Goal: Transaction & Acquisition: Purchase product/service

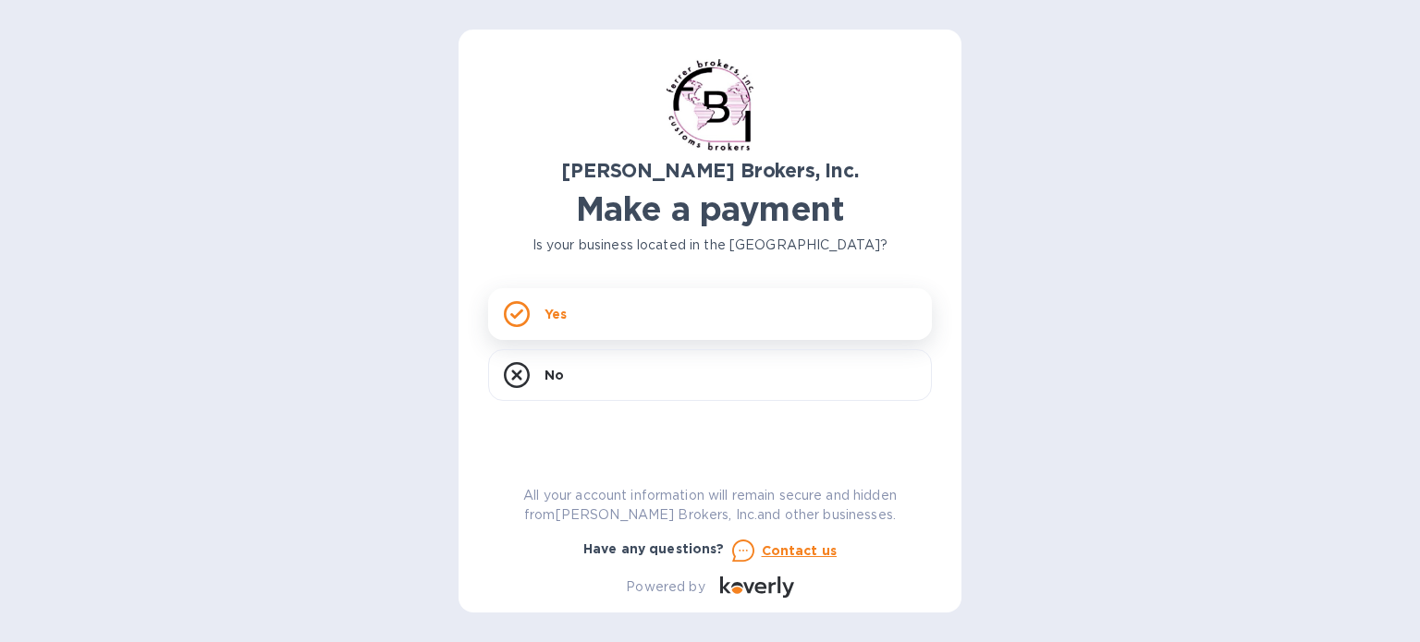
click at [669, 324] on div "Yes" at bounding box center [710, 314] width 444 height 52
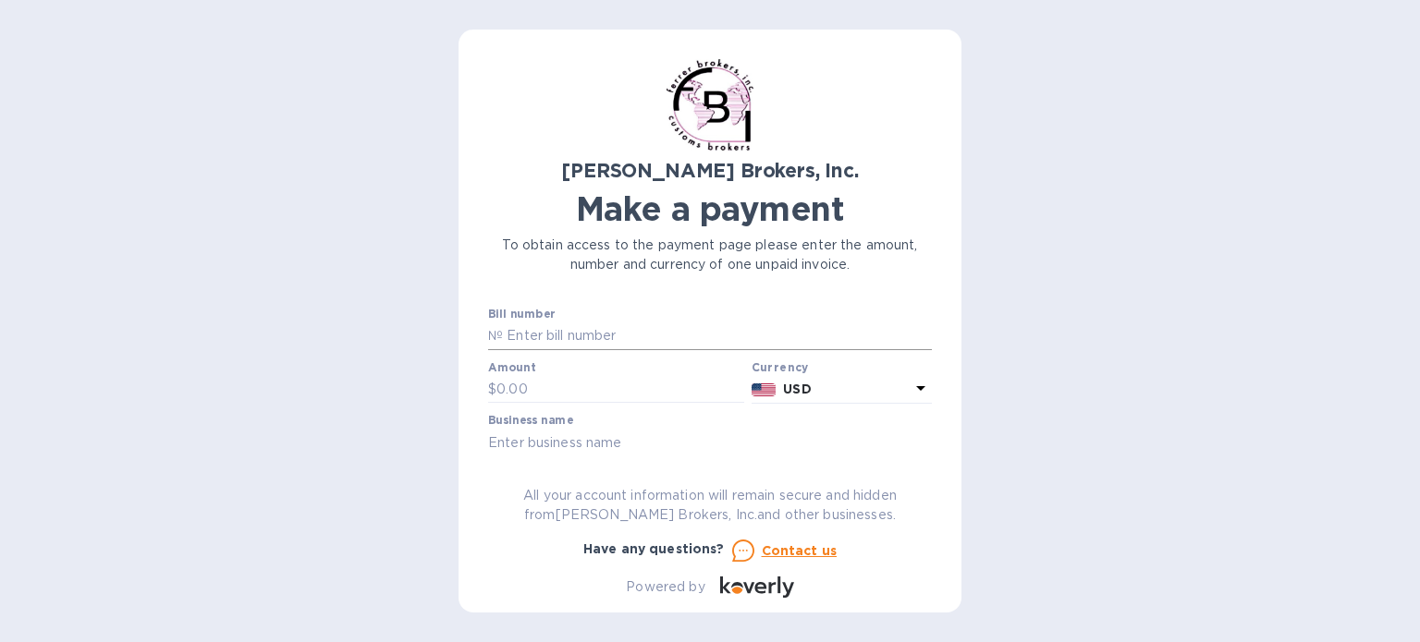
click at [592, 323] on input "text" at bounding box center [717, 337] width 429 height 28
type input "297182"
click at [532, 381] on input "text" at bounding box center [620, 390] width 248 height 28
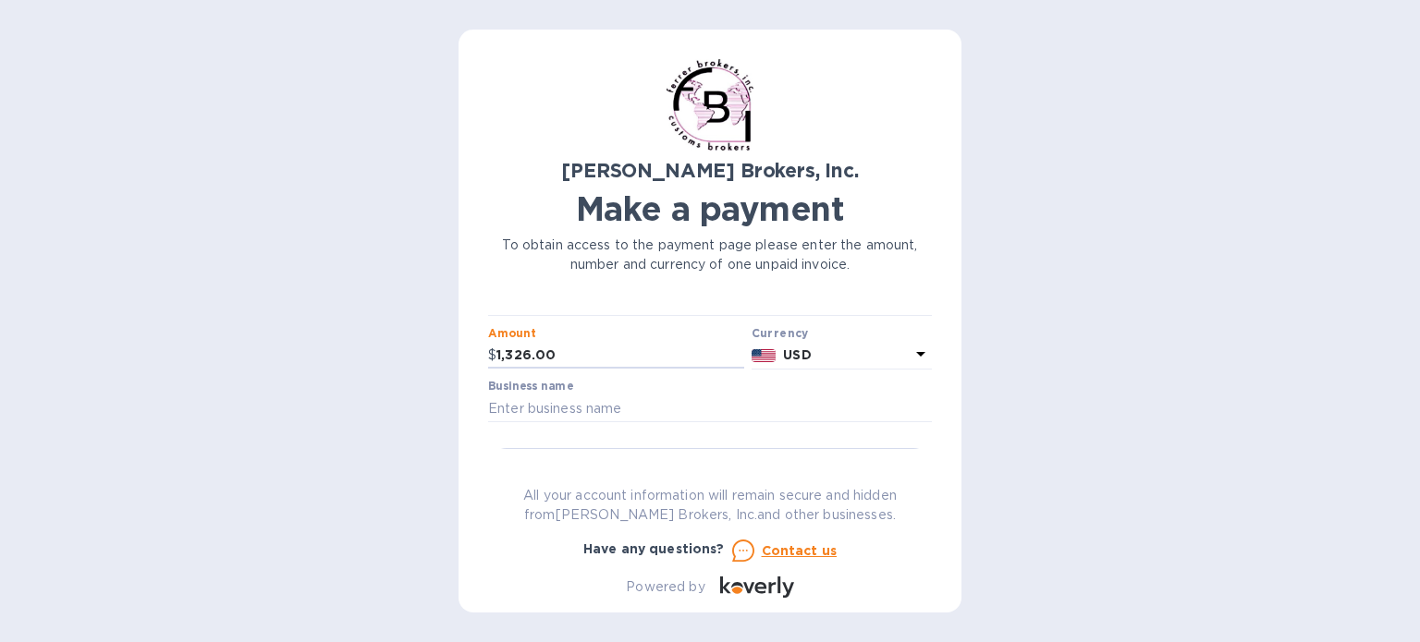
scroll to position [92, 0]
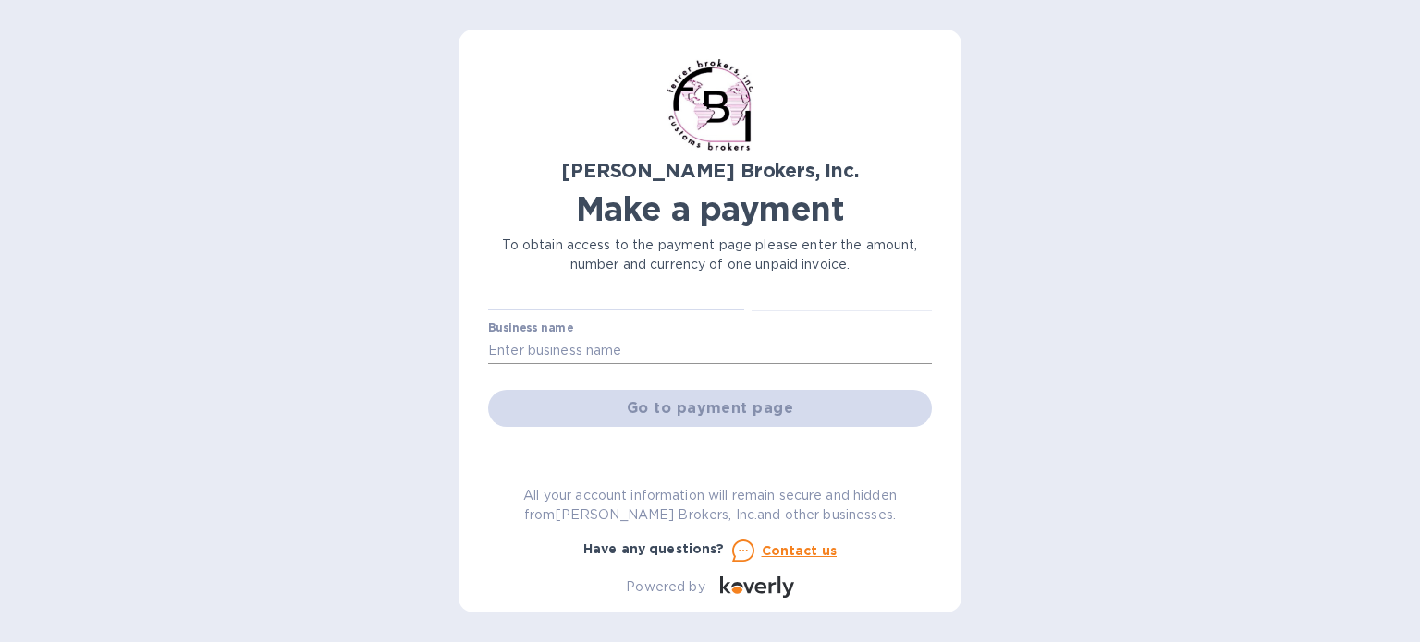
type input "1,326.00"
click at [537, 354] on input "text" at bounding box center [710, 350] width 444 height 28
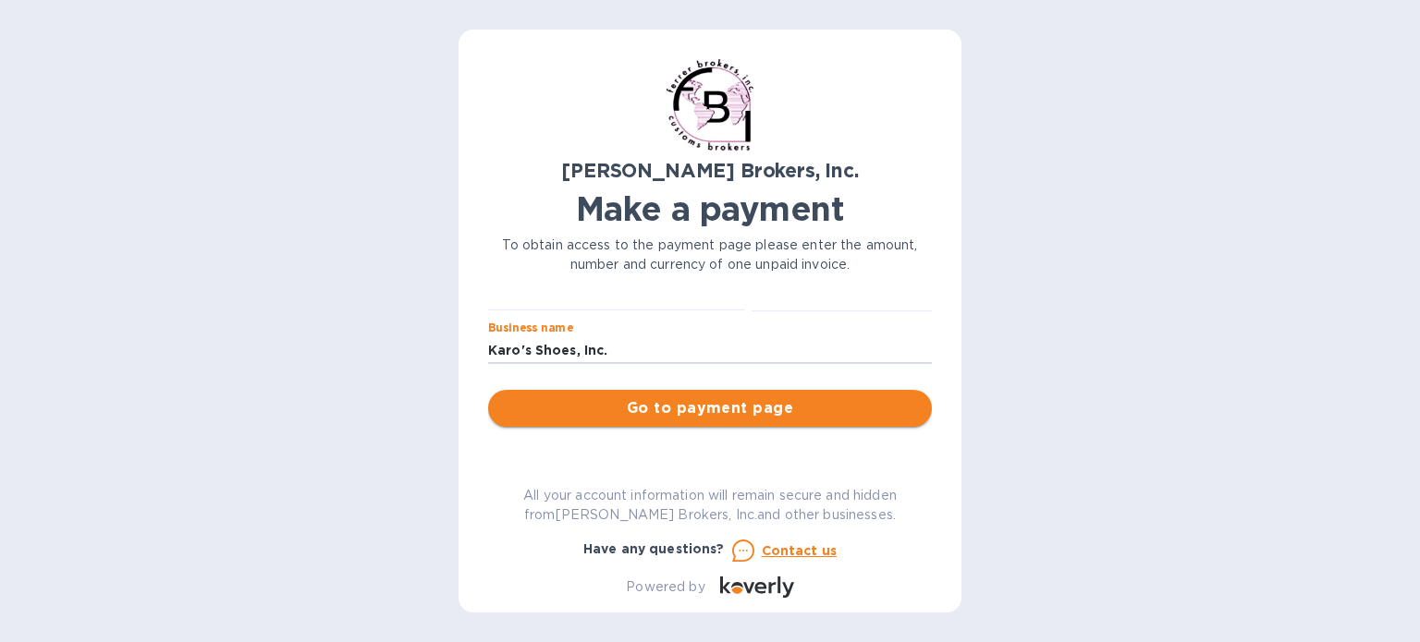
type input "Karo's Shoes, Inc."
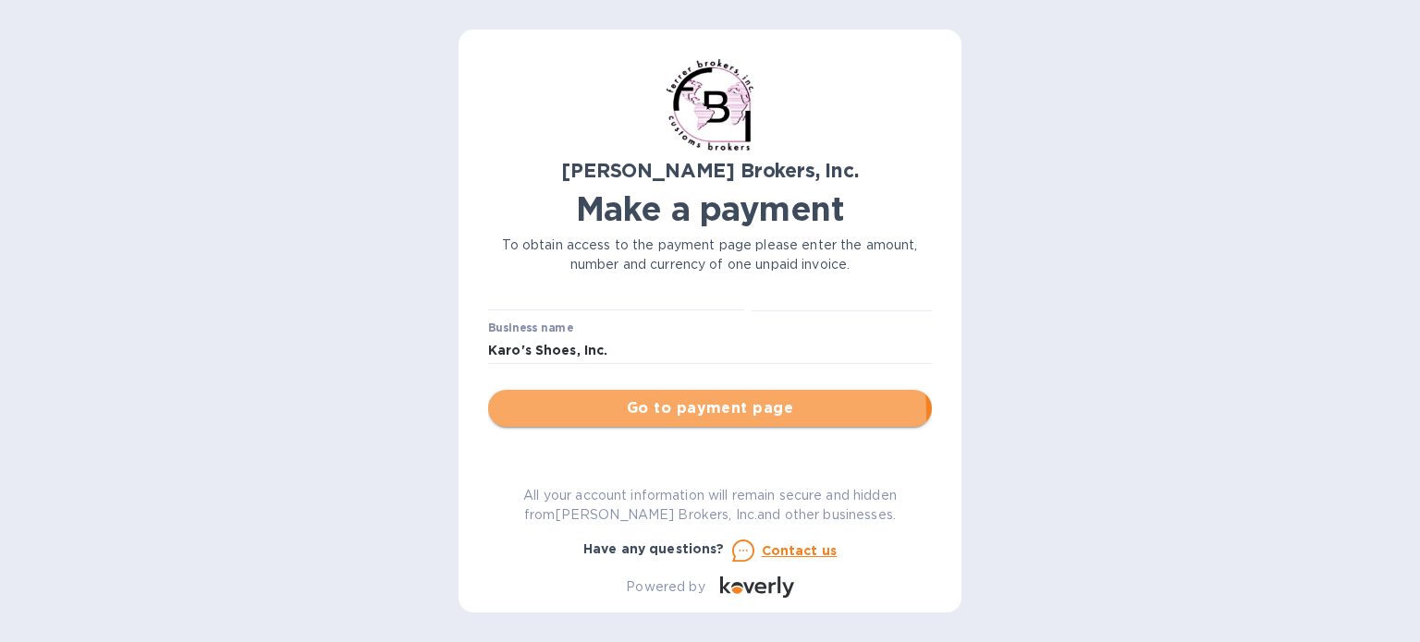
click at [626, 415] on span "Go to payment page" at bounding box center [710, 408] width 414 height 22
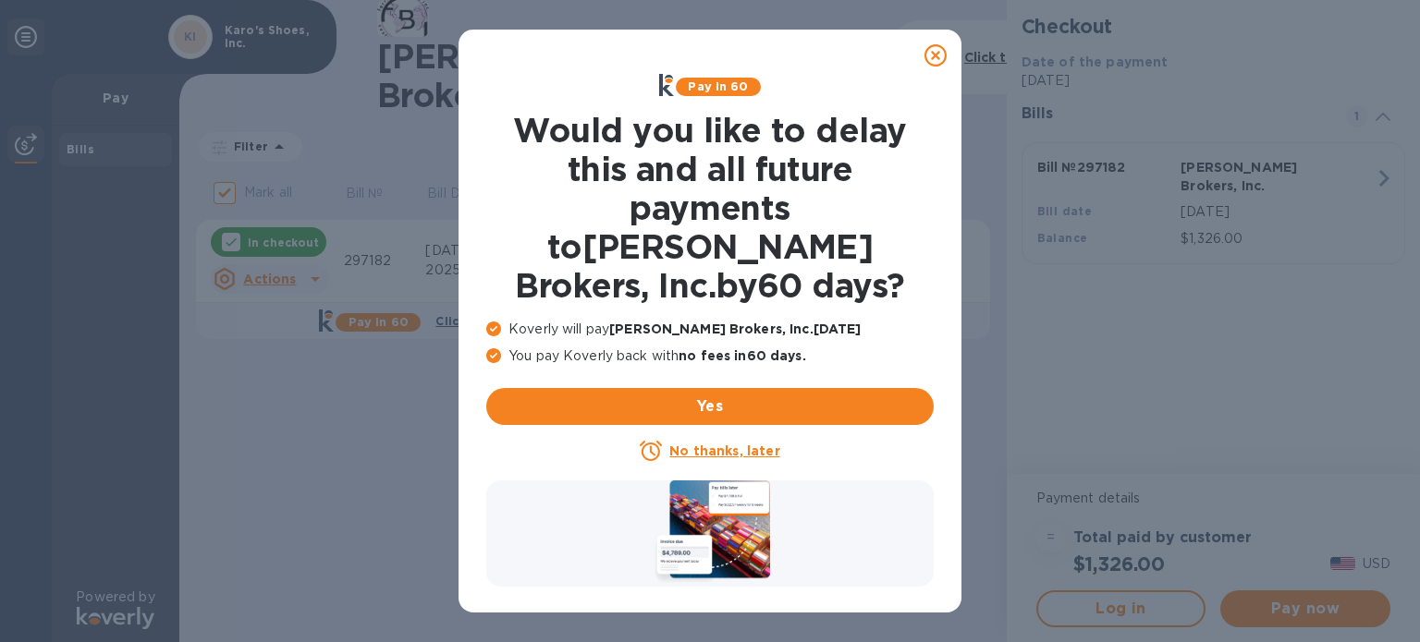
click at [728, 444] on u "No thanks, later" at bounding box center [724, 451] width 110 height 15
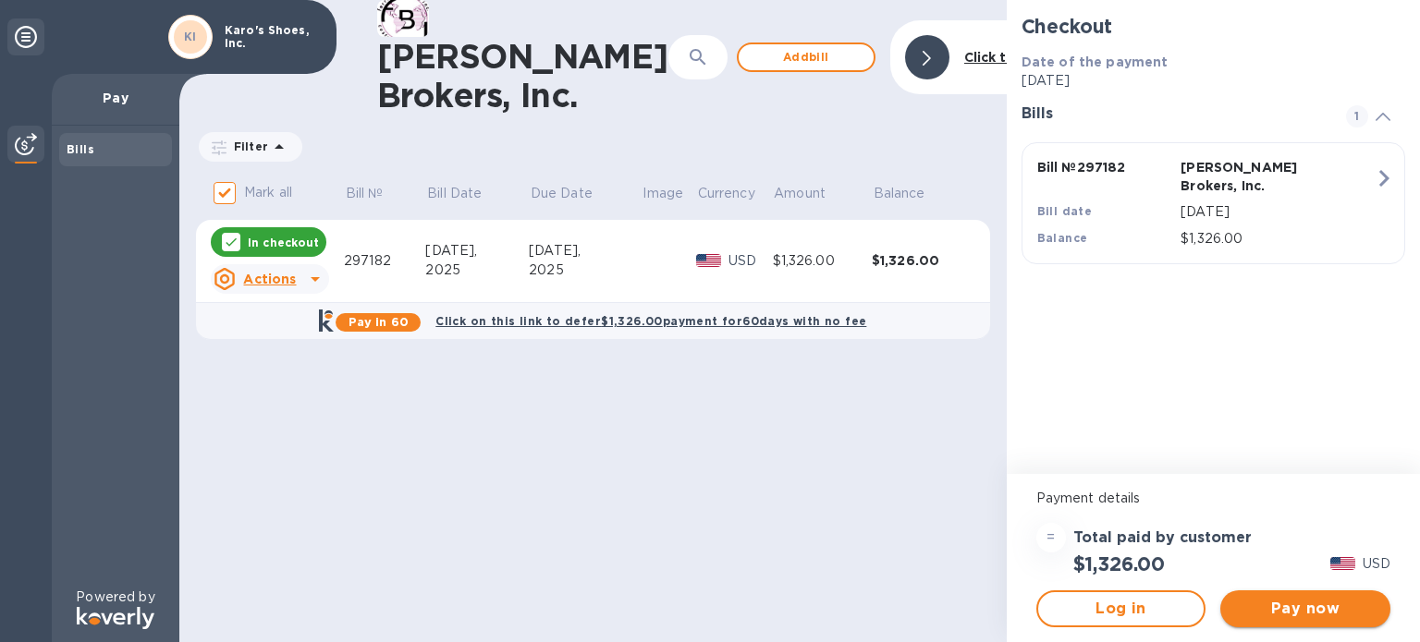
click at [1286, 604] on span "Pay now" at bounding box center [1305, 609] width 140 height 22
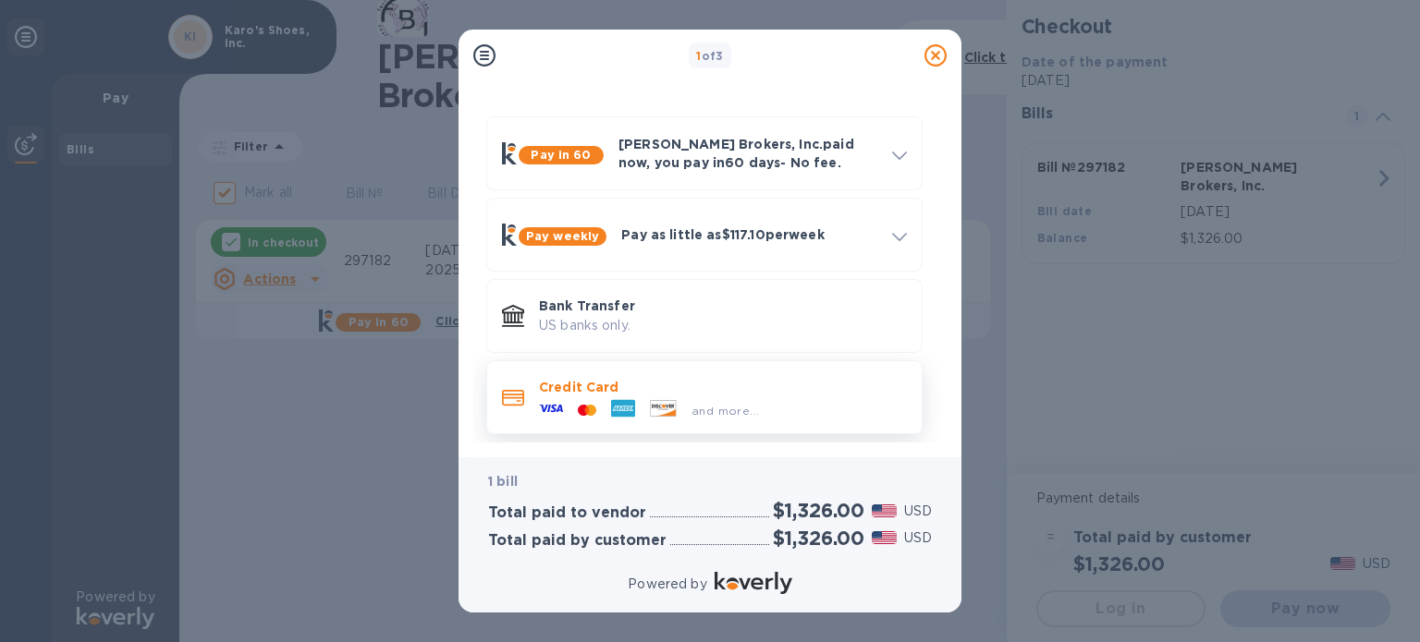
scroll to position [50, 0]
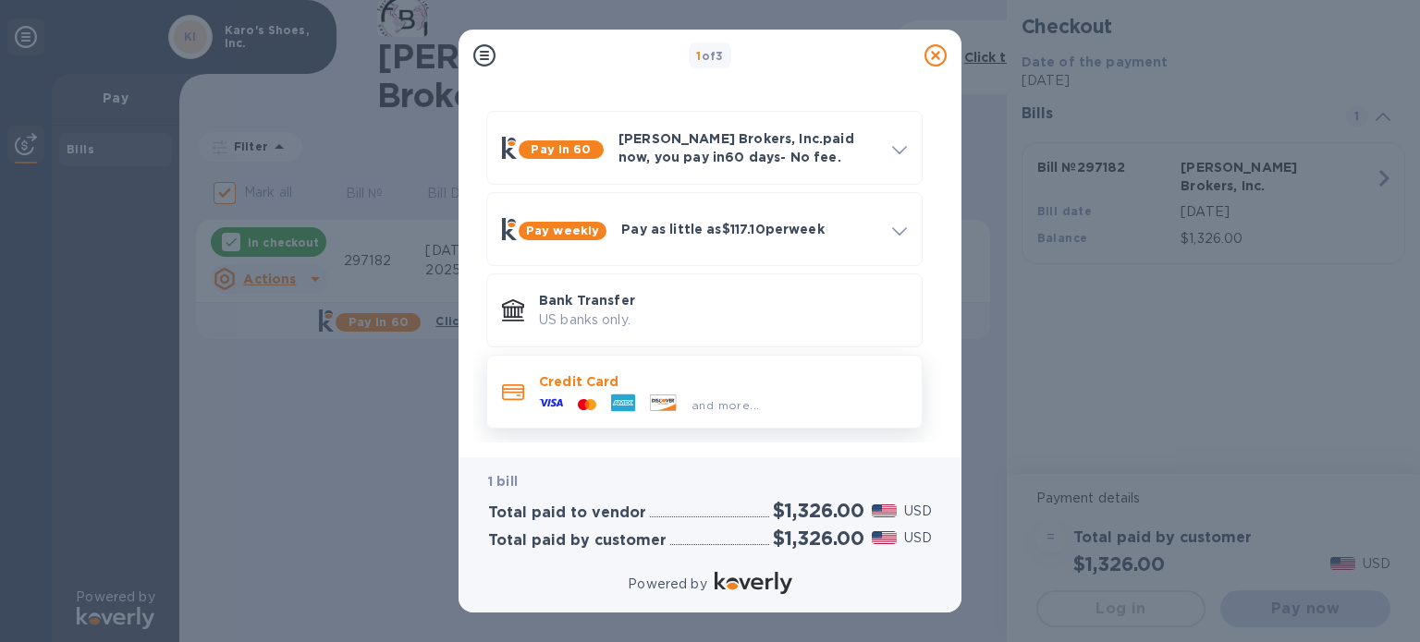
click at [665, 383] on p "Credit Card" at bounding box center [723, 381] width 368 height 18
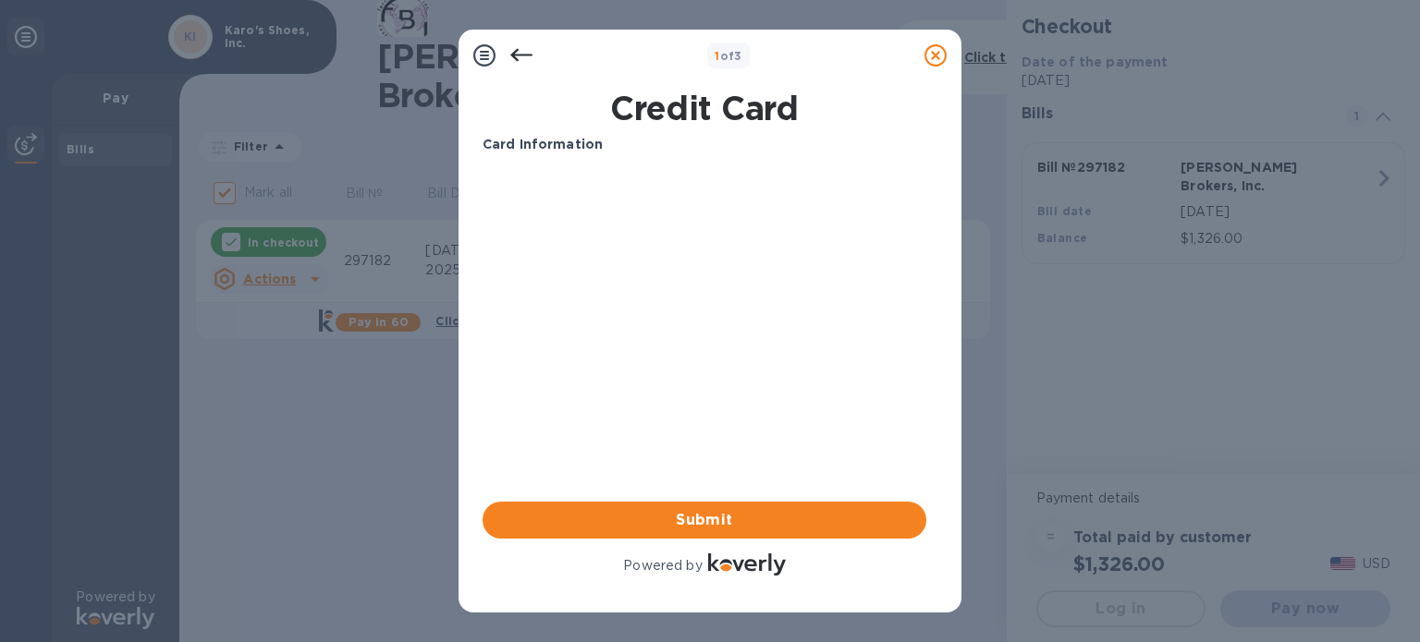
scroll to position [0, 0]
click at [711, 519] on span "Submit" at bounding box center [704, 520] width 414 height 22
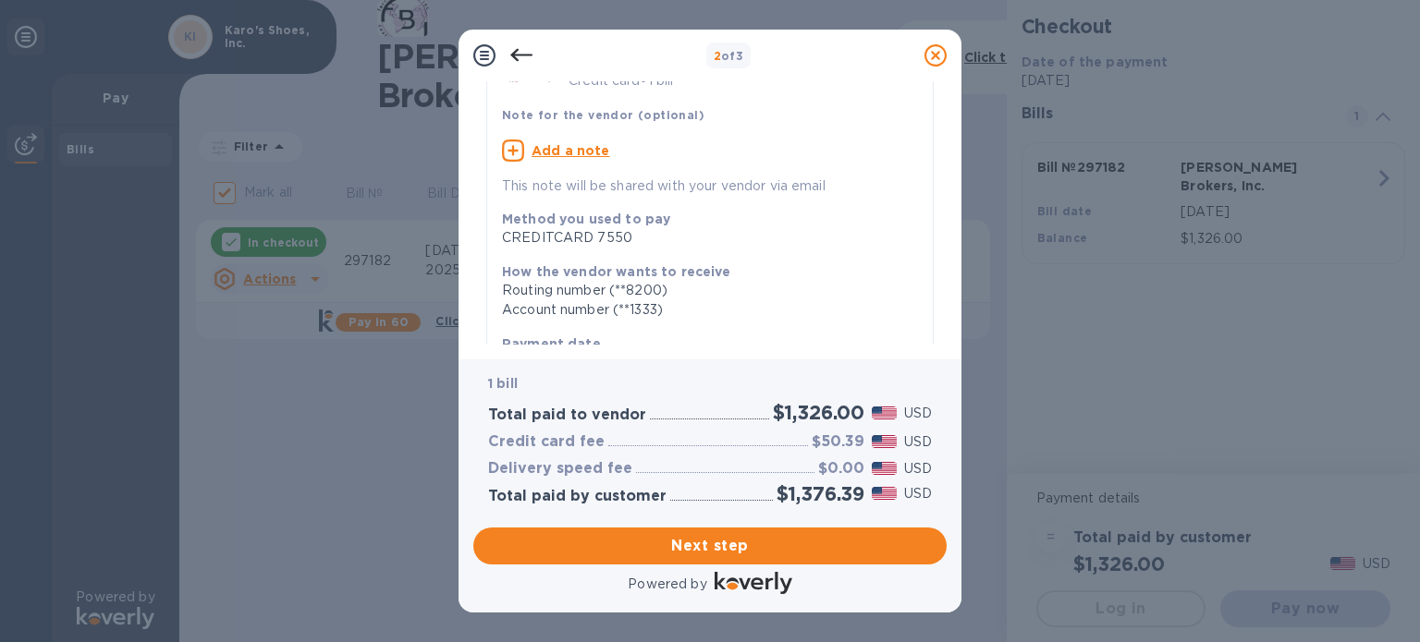
scroll to position [185, 0]
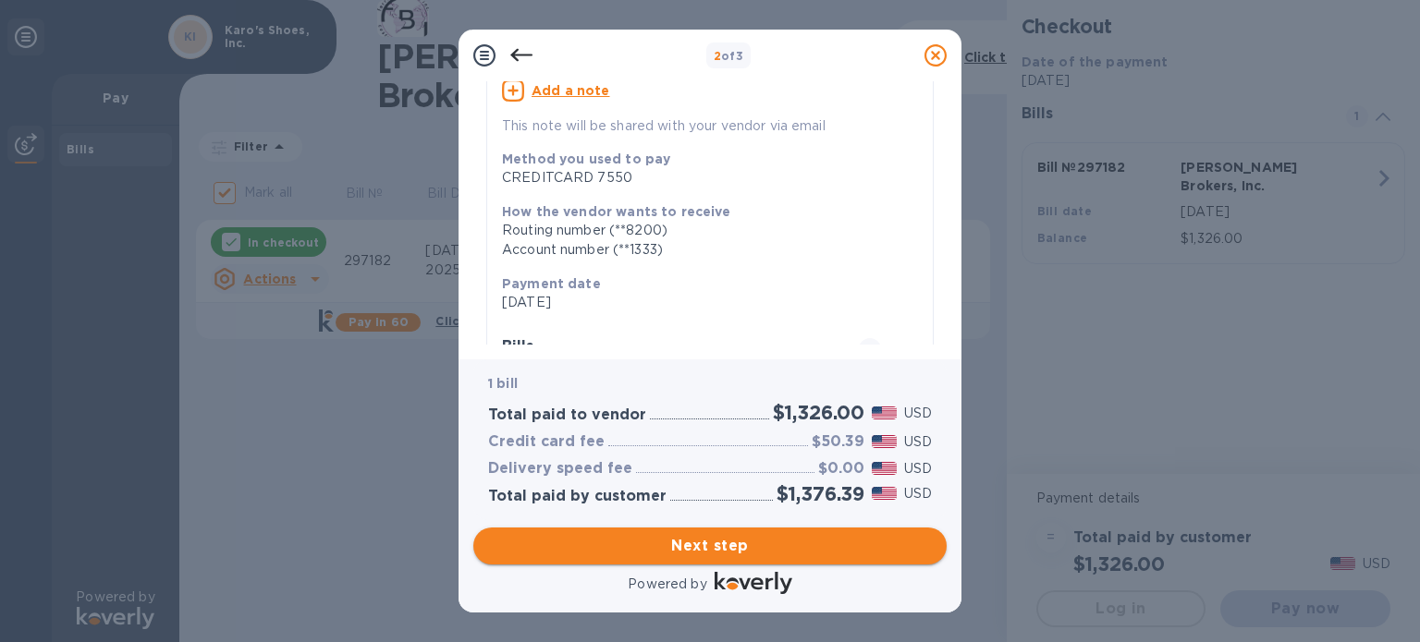
click at [734, 543] on span "Next step" at bounding box center [710, 546] width 444 height 22
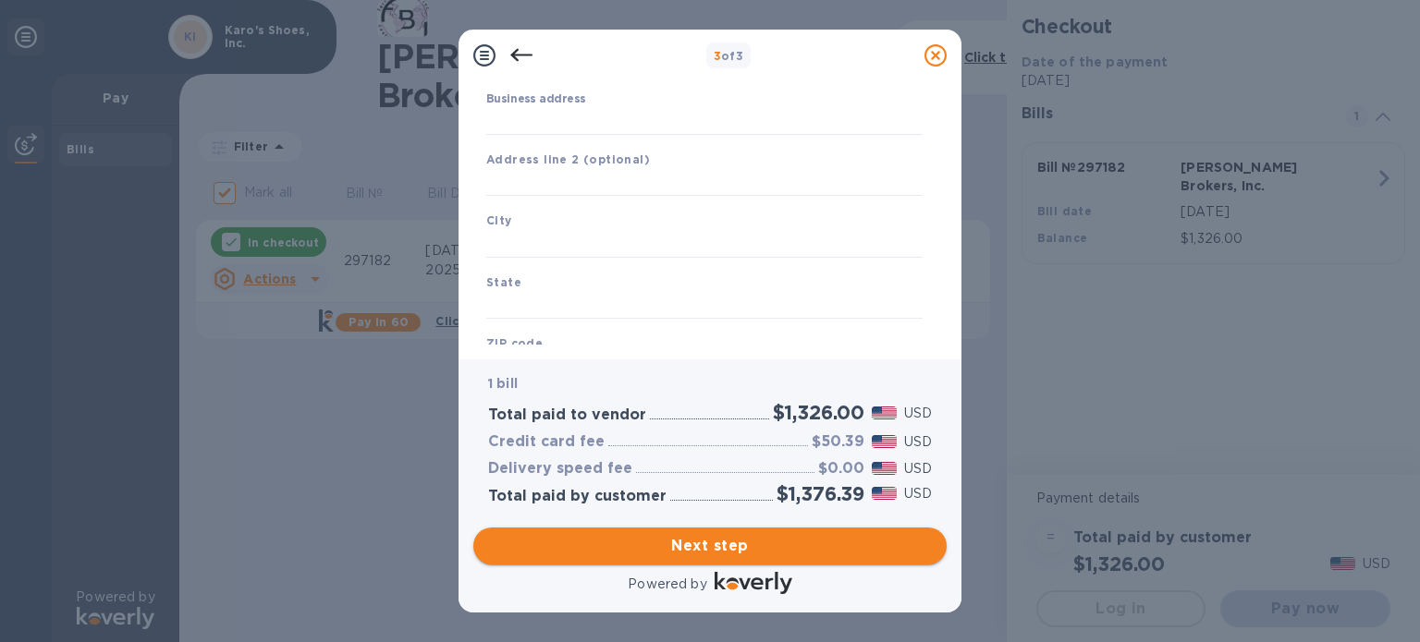
type input "[GEOGRAPHIC_DATA]"
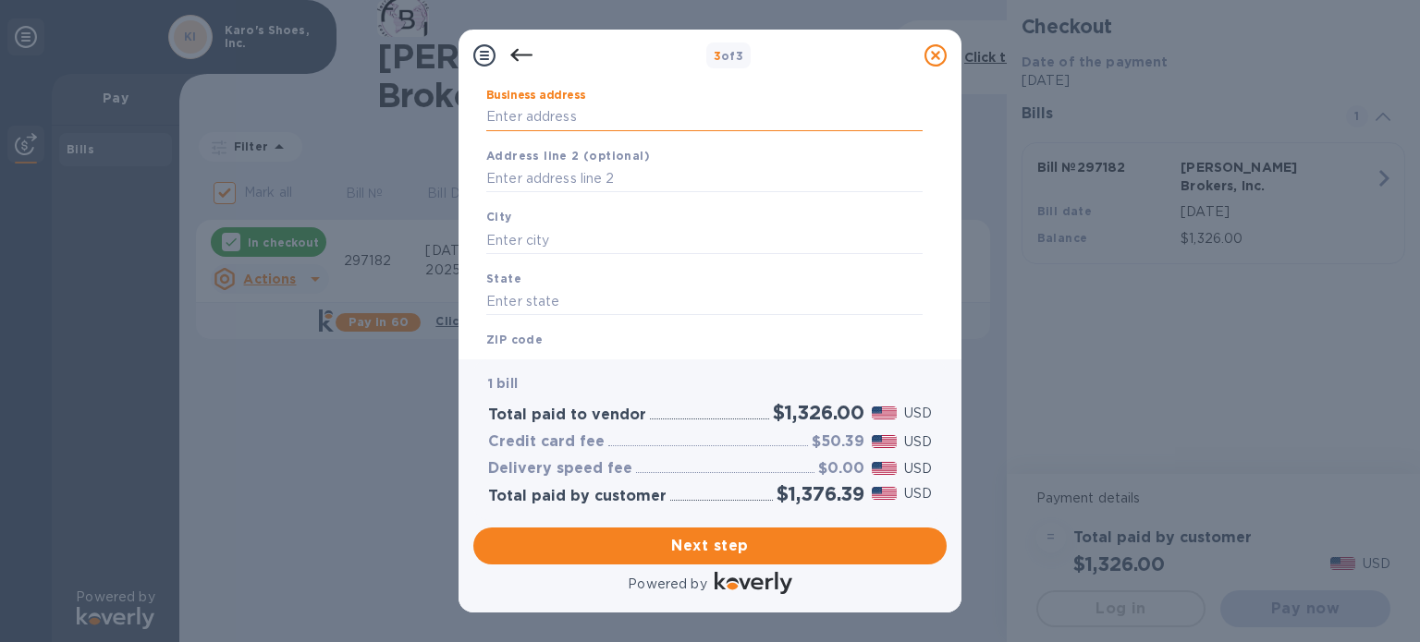
click at [577, 116] on input "Business address" at bounding box center [704, 118] width 436 height 28
type input "[STREET_ADDRESS]"
click at [538, 233] on input "text" at bounding box center [704, 240] width 436 height 28
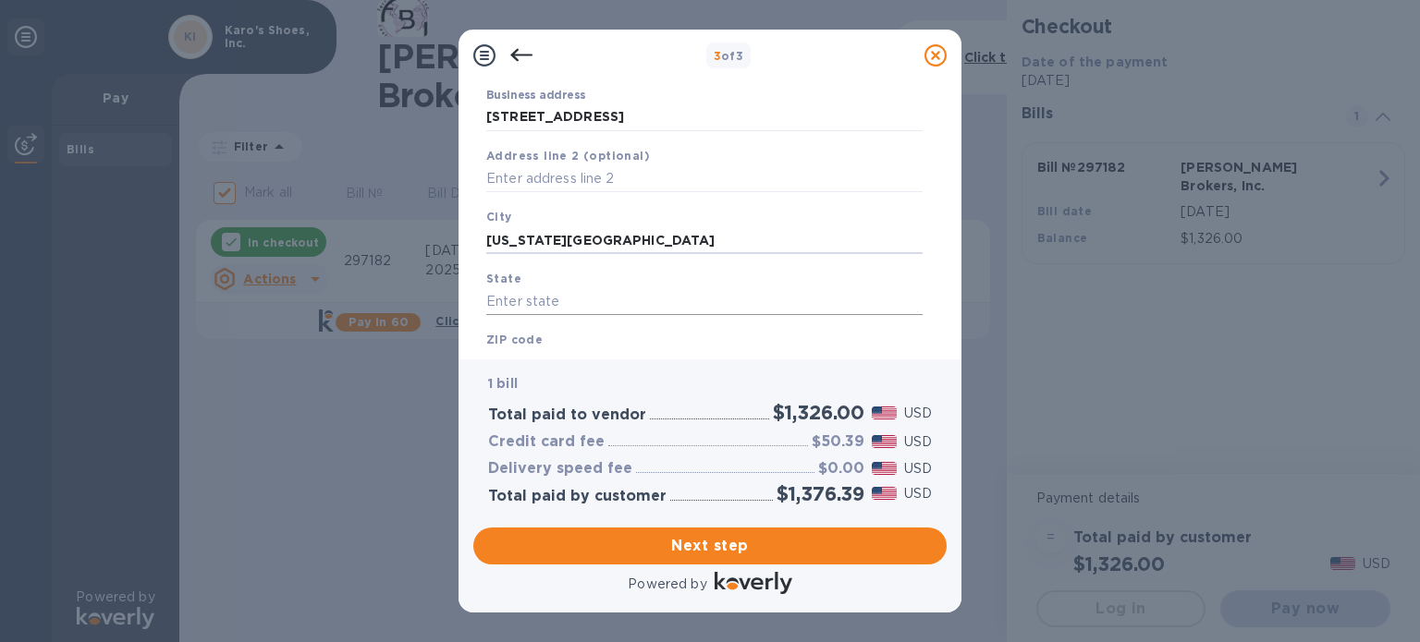
type input "[US_STATE][GEOGRAPHIC_DATA]"
click at [511, 291] on input "text" at bounding box center [704, 302] width 436 height 28
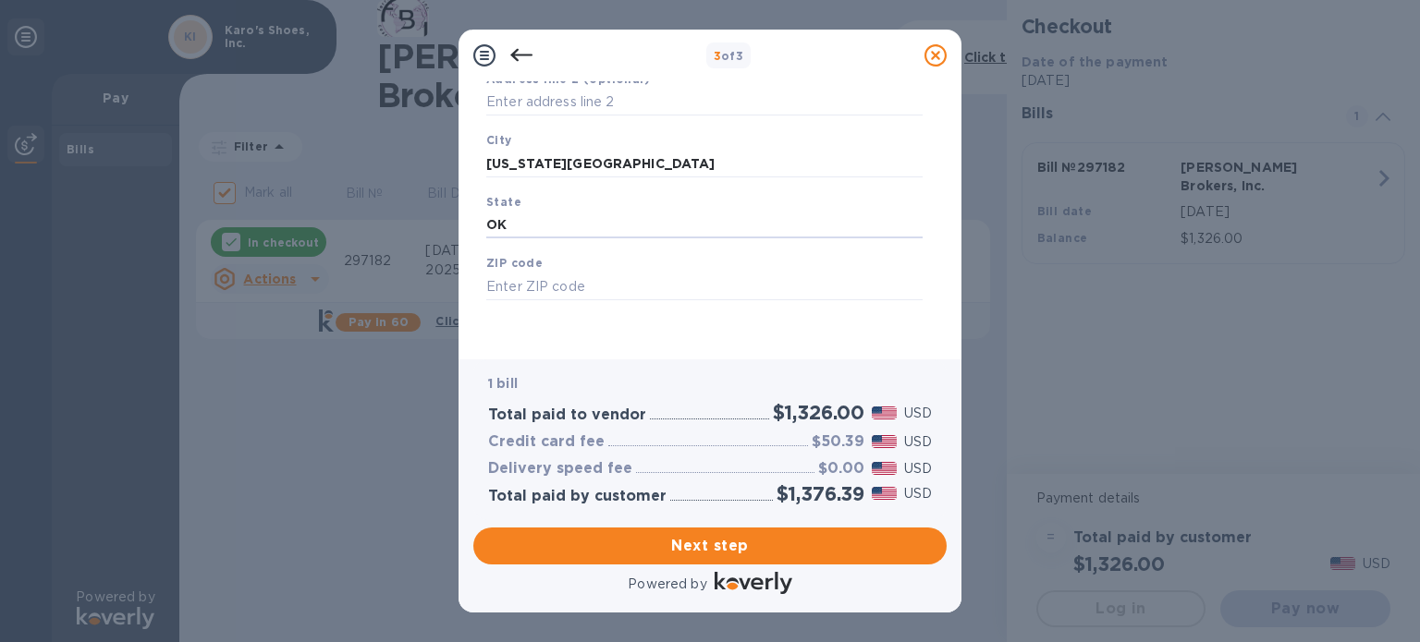
scroll to position [263, 0]
type input "OK"
click at [547, 283] on input "text" at bounding box center [704, 287] width 436 height 28
type input "73128"
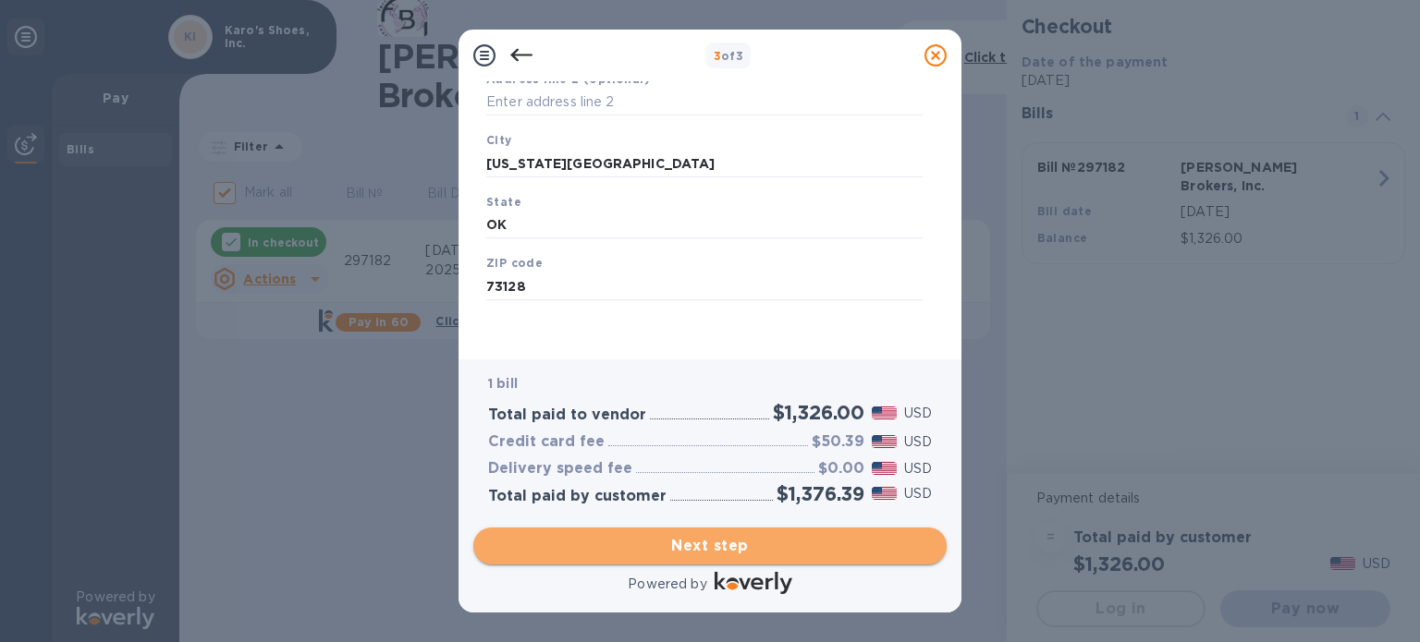
drag, startPoint x: 710, startPoint y: 543, endPoint x: 721, endPoint y: 539, distance: 11.7
click at [712, 543] on span "Next step" at bounding box center [710, 546] width 444 height 22
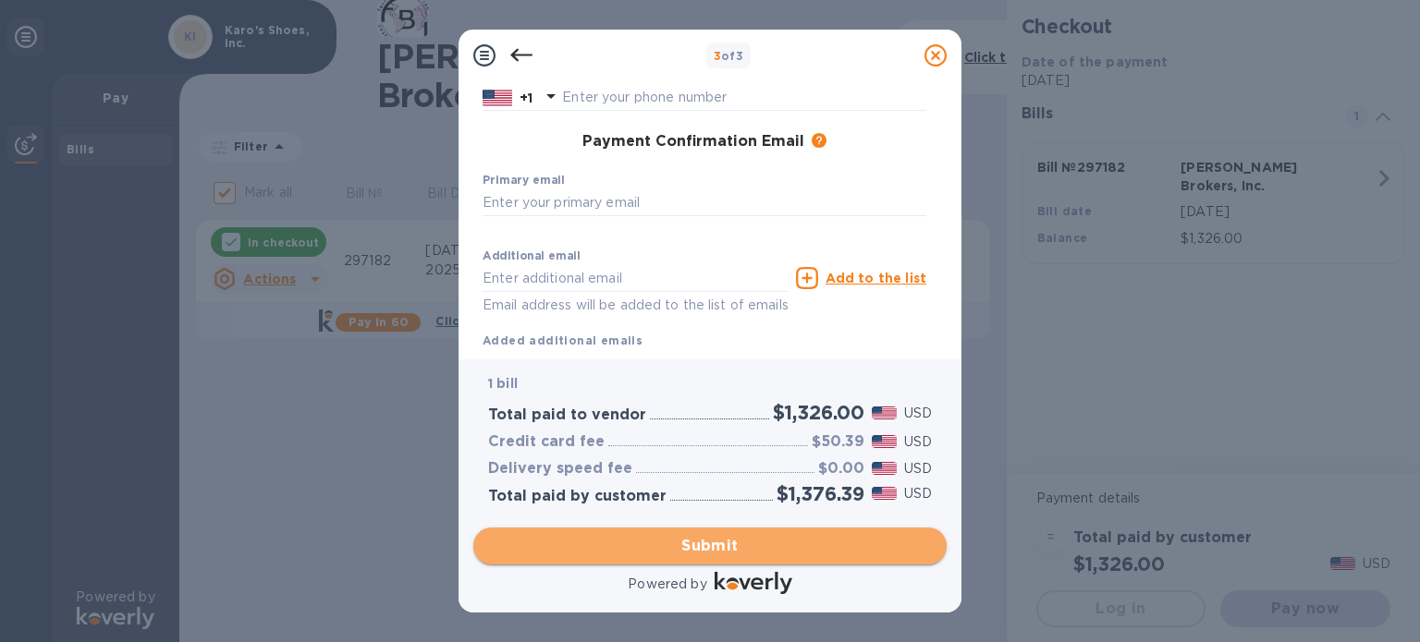
click at [717, 545] on span "Submit" at bounding box center [710, 546] width 444 height 22
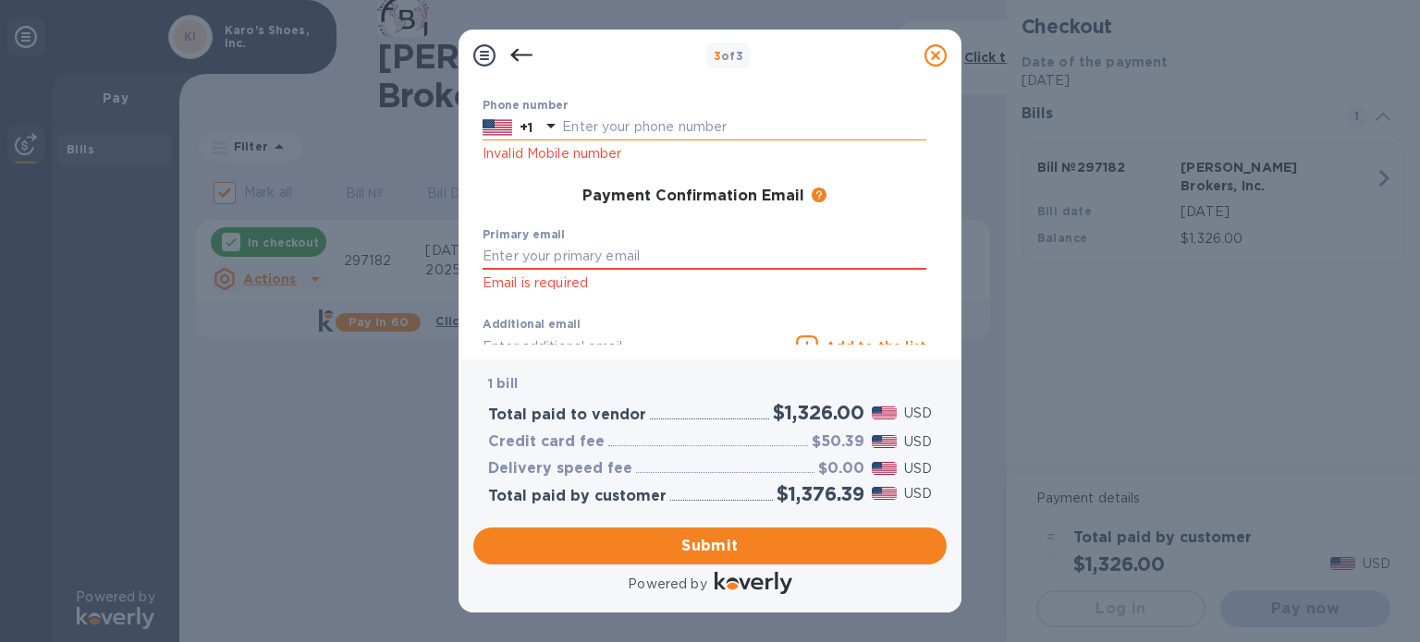
click at [580, 136] on input "text" at bounding box center [744, 128] width 364 height 28
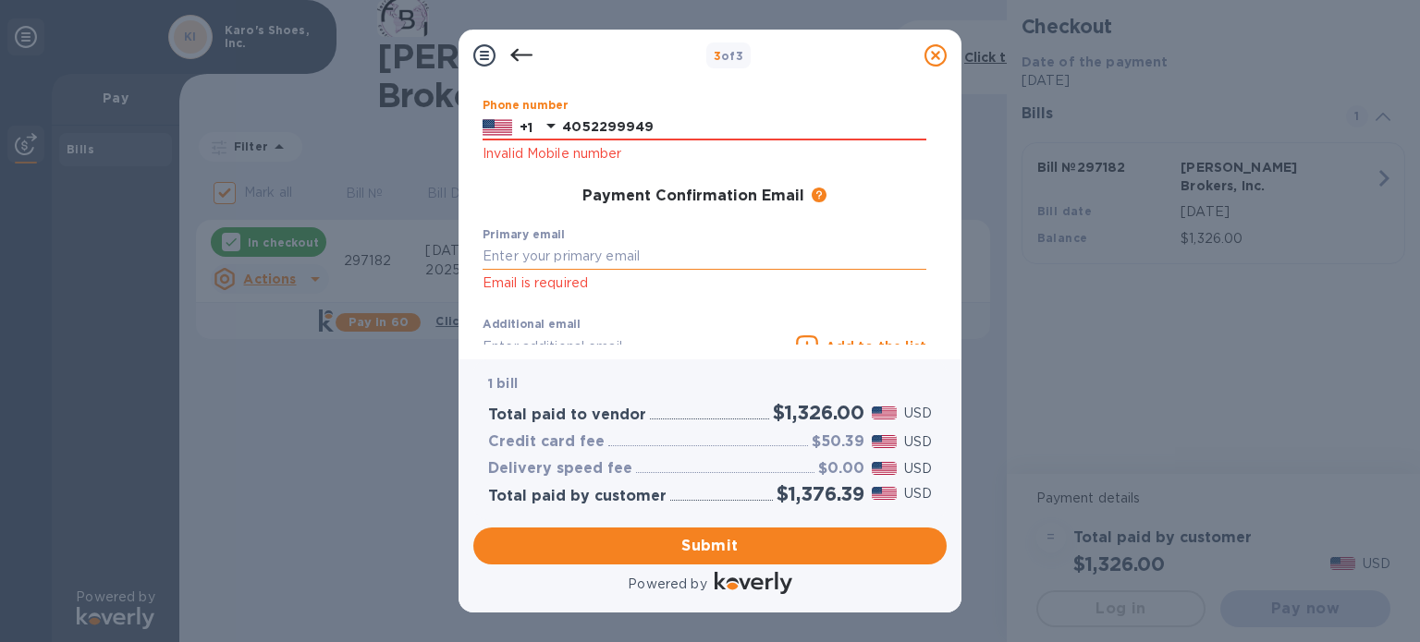
type input "4052299949"
click at [547, 245] on input "text" at bounding box center [704, 257] width 444 height 28
type input "[EMAIL_ADDRESS][DOMAIN_NAME]"
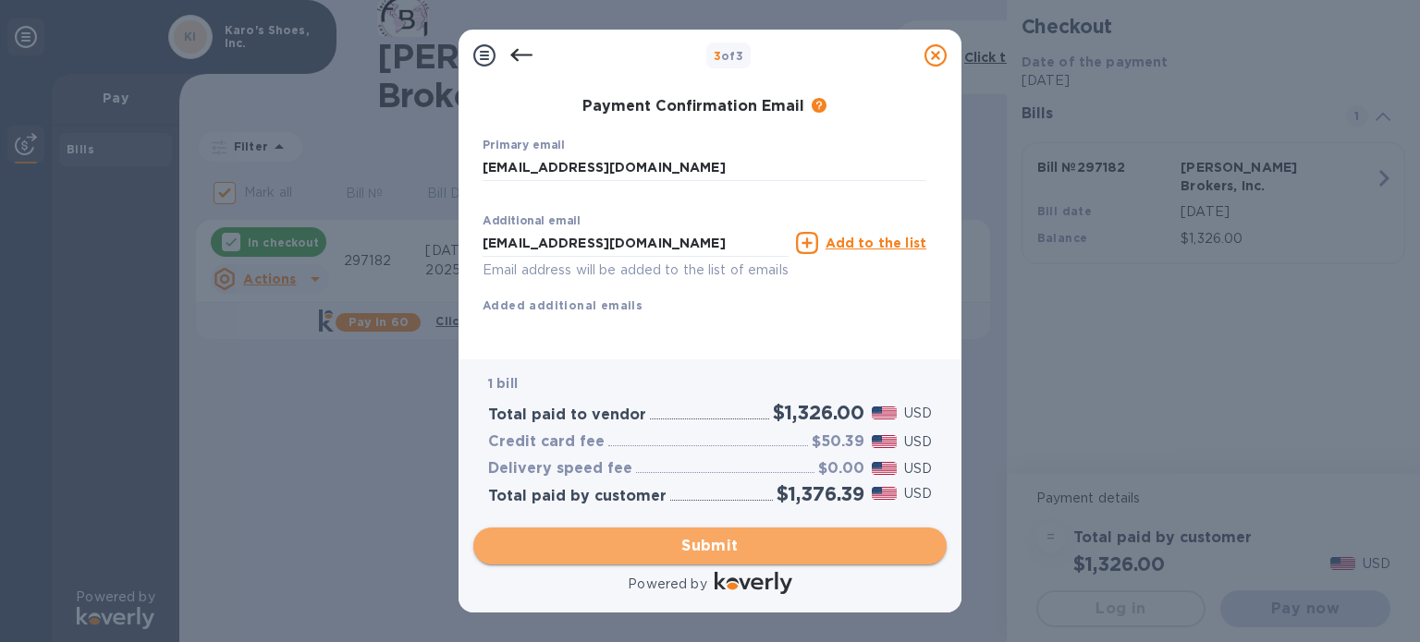
scroll to position [349, 0]
click at [742, 534] on button "Submit" at bounding box center [709, 546] width 473 height 37
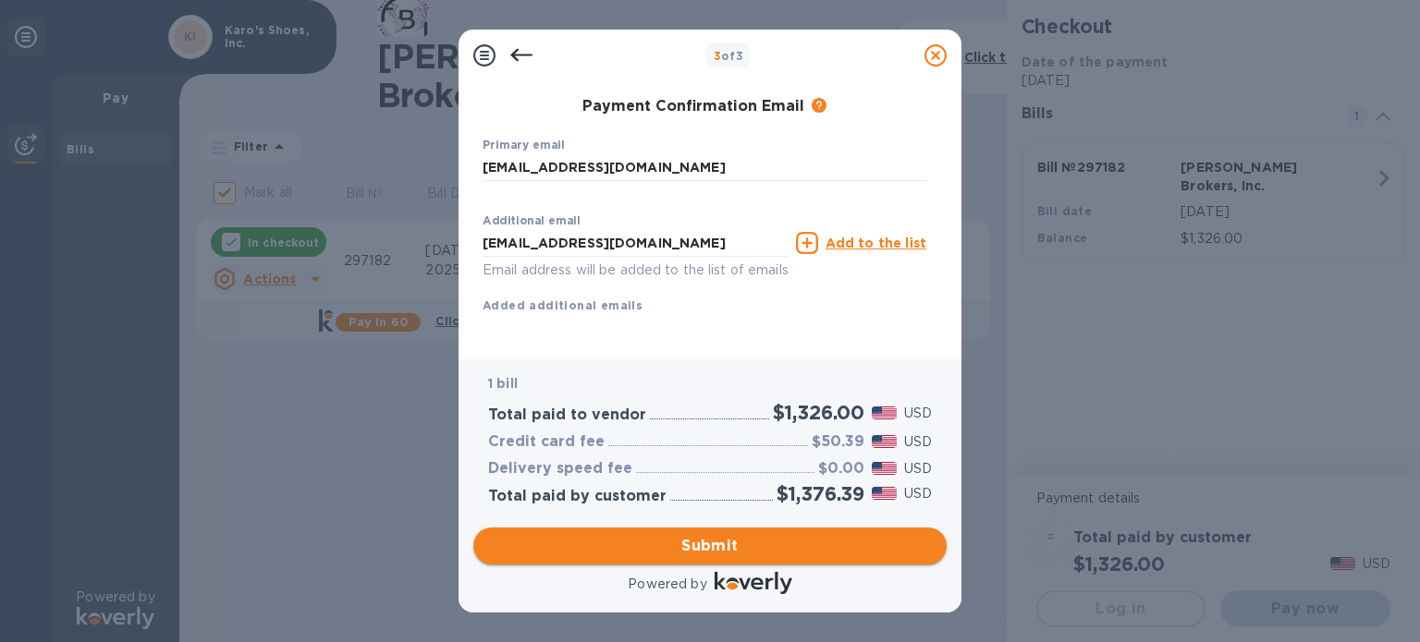
click at [711, 547] on span "Submit" at bounding box center [710, 546] width 444 height 22
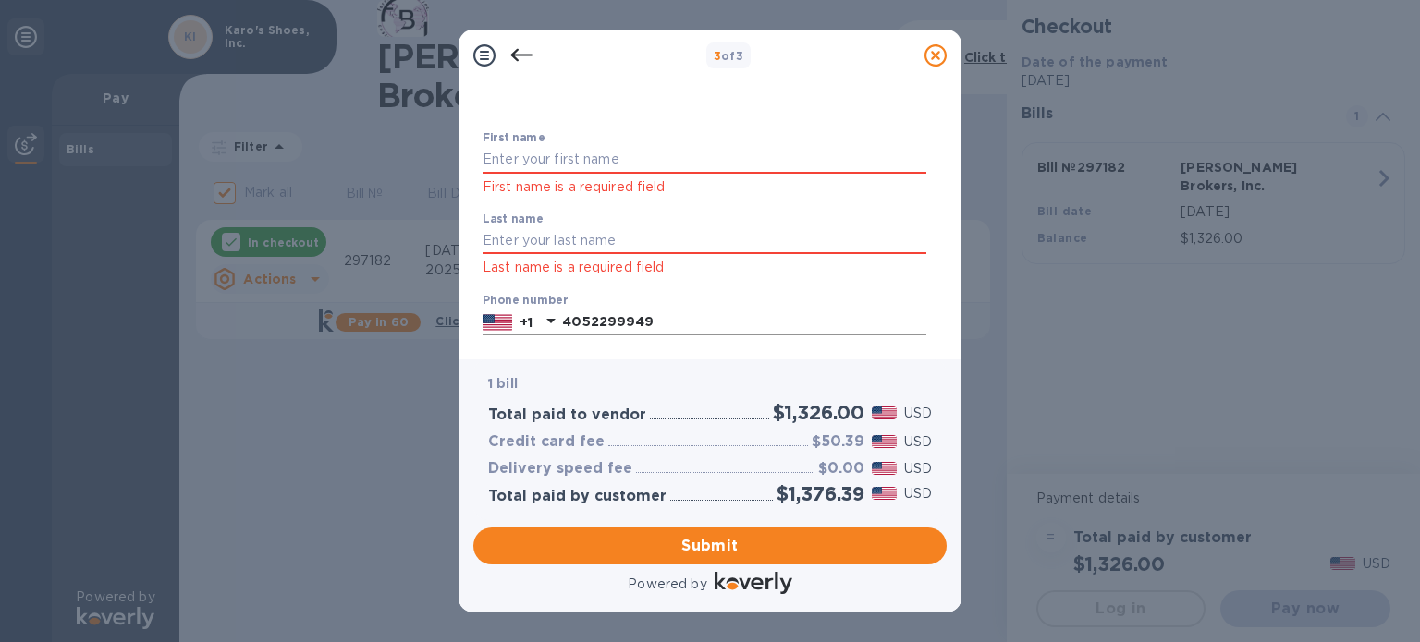
scroll to position [0, 0]
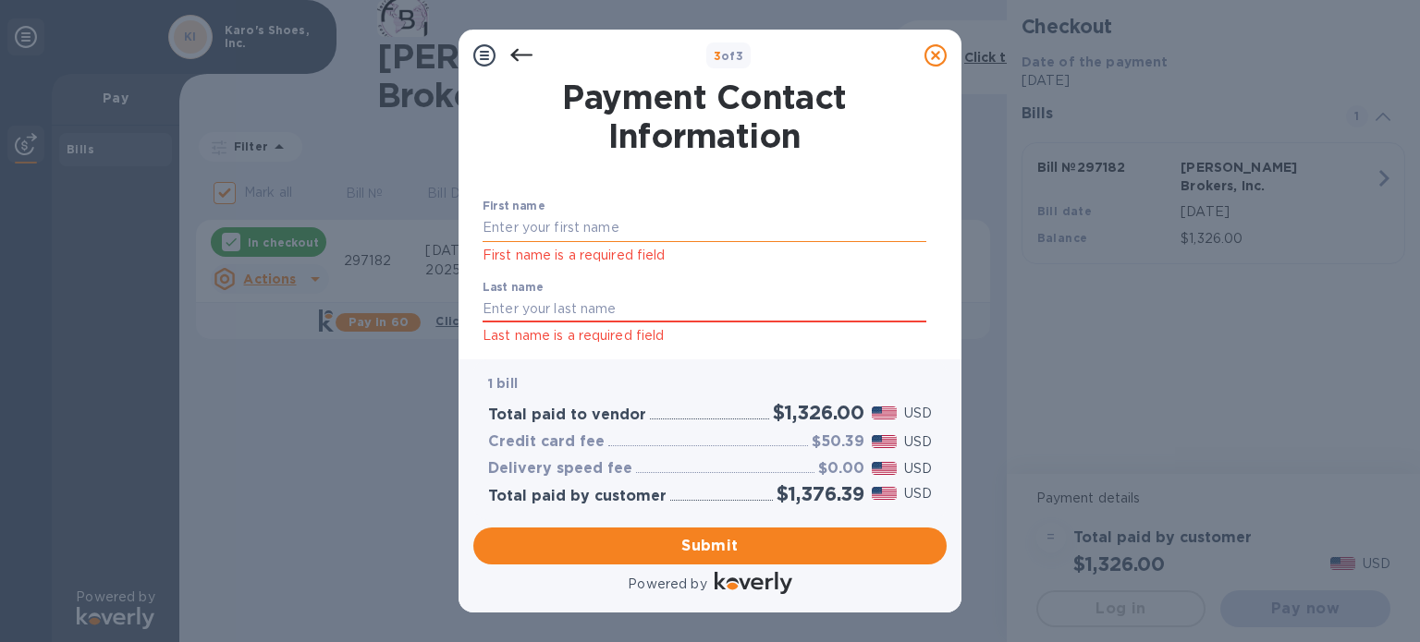
click at [569, 225] on input "text" at bounding box center [704, 228] width 444 height 28
type input "[PERSON_NAME]"
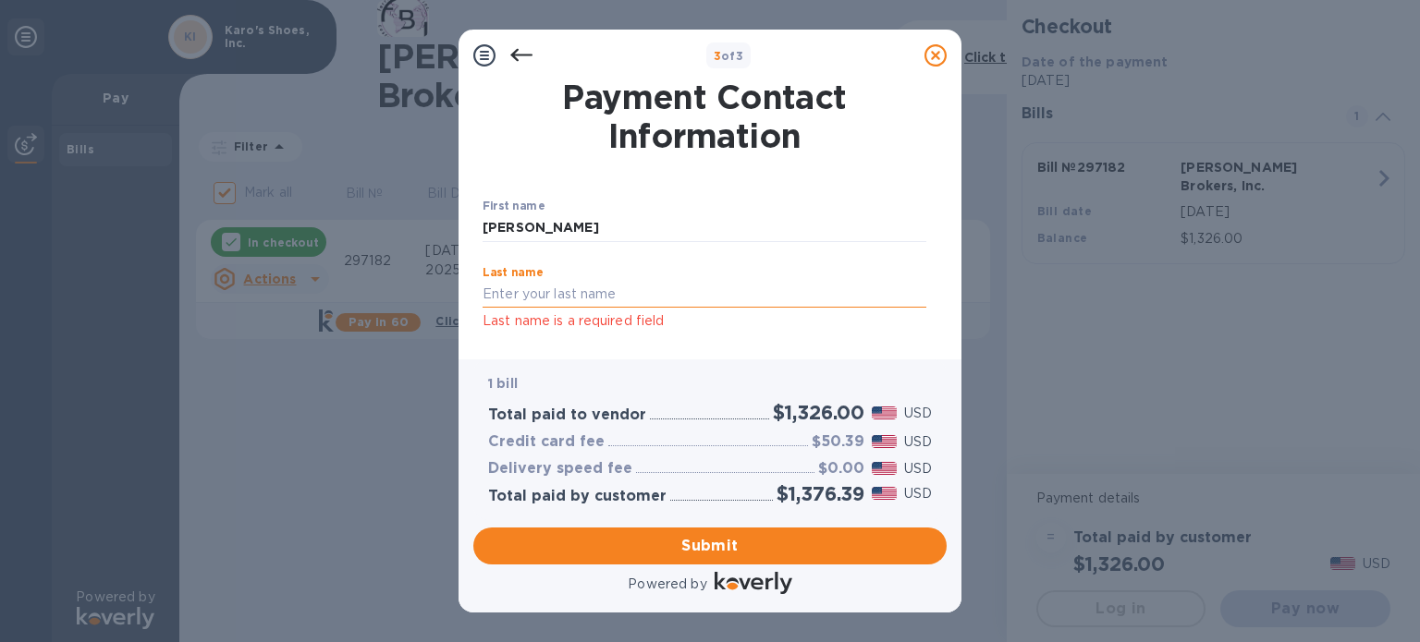
click at [532, 297] on input "text" at bounding box center [704, 295] width 444 height 28
type input "[PERSON_NAME]"
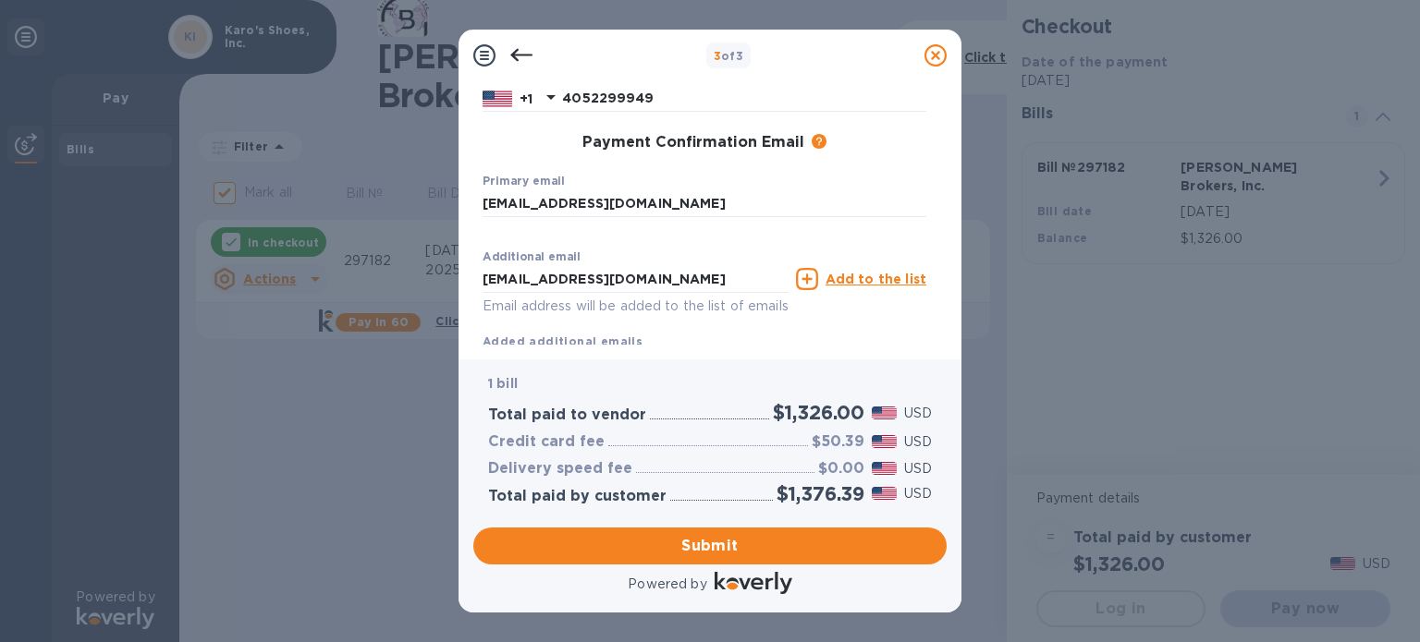
scroll to position [335, 0]
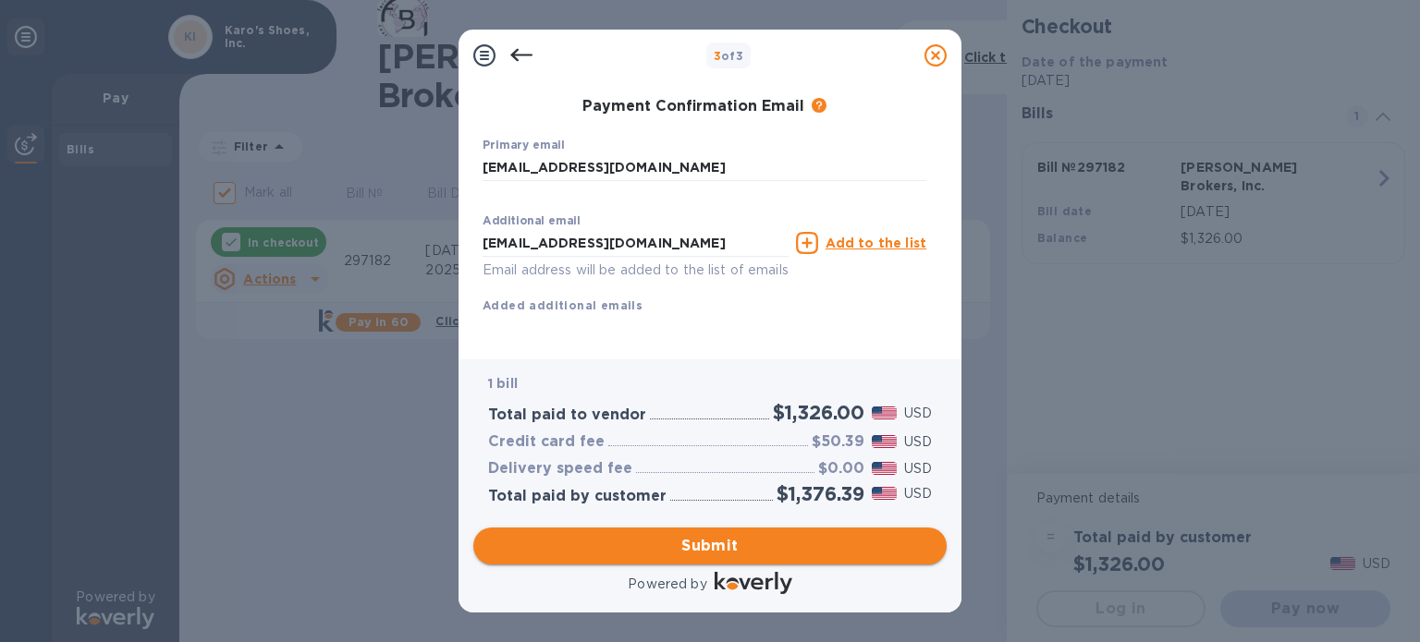
click at [682, 535] on span "Submit" at bounding box center [710, 546] width 444 height 22
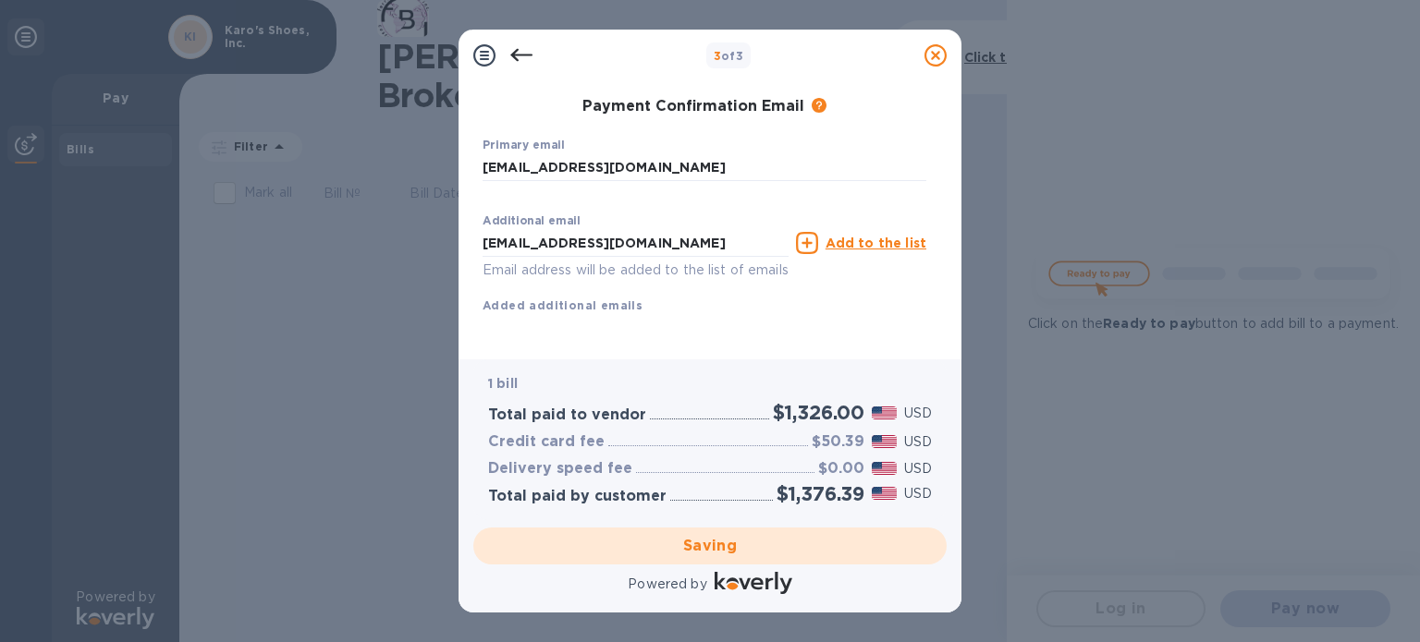
checkbox input "false"
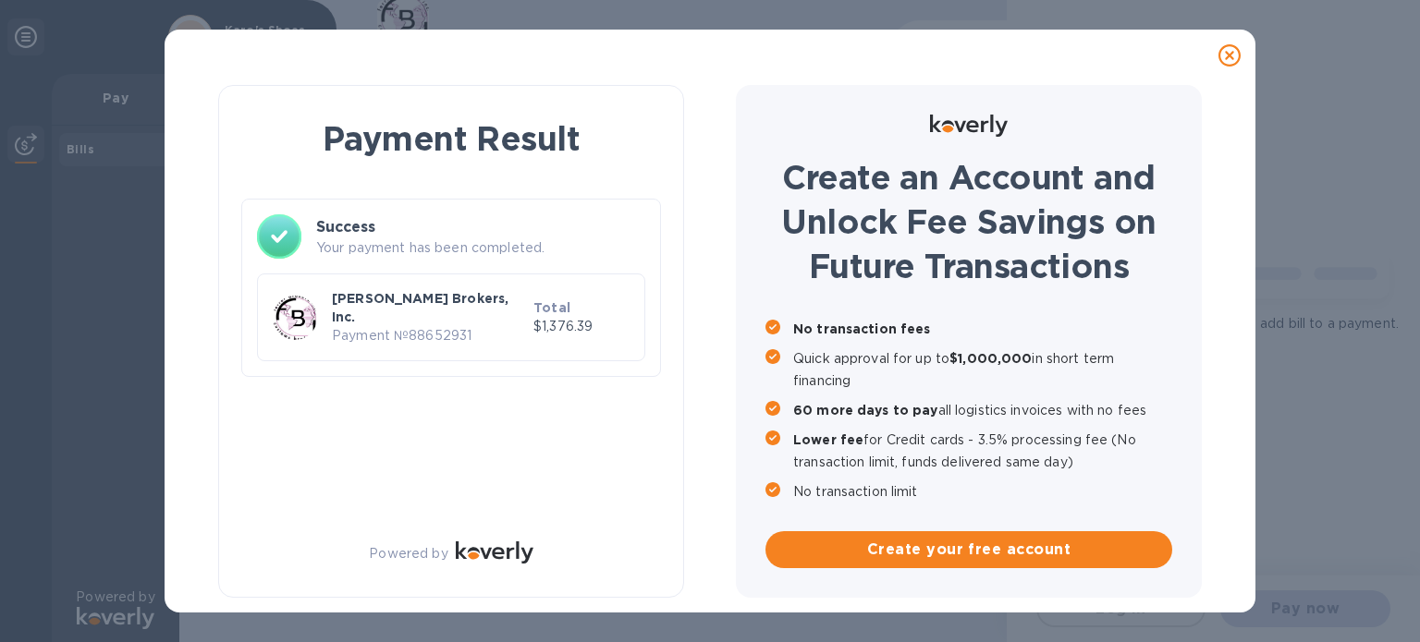
scroll to position [0, 0]
